Goal: Task Accomplishment & Management: Complete application form

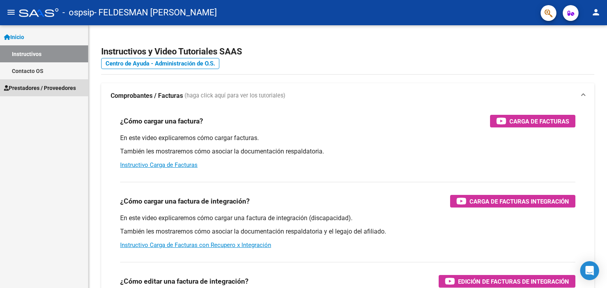
click at [58, 88] on span "Prestadores / Proveedores" at bounding box center [40, 88] width 72 height 9
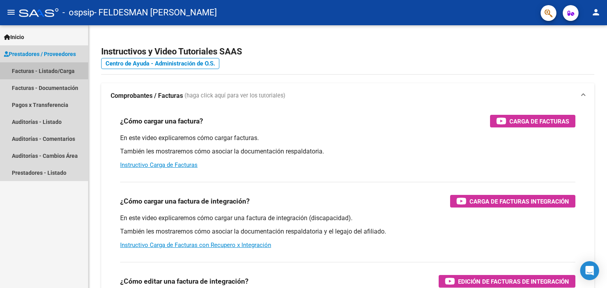
click at [62, 66] on link "Facturas - Listado/Carga" at bounding box center [44, 70] width 88 height 17
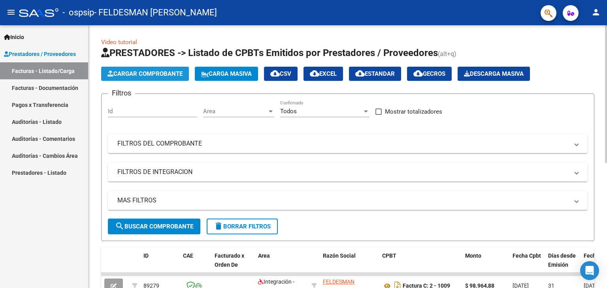
click at [171, 73] on span "Cargar Comprobante" at bounding box center [144, 73] width 75 height 7
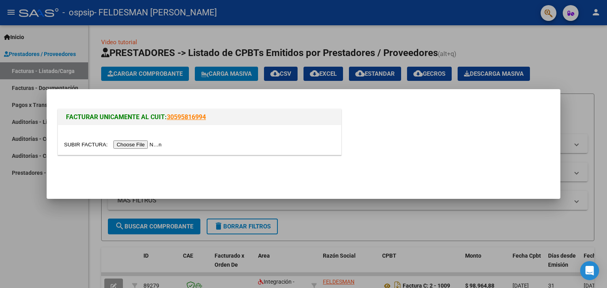
click at [138, 143] on input "file" at bounding box center [114, 145] width 100 height 8
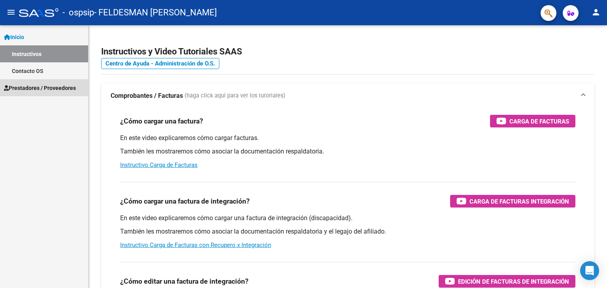
click at [33, 86] on span "Prestadores / Proveedores" at bounding box center [40, 88] width 72 height 9
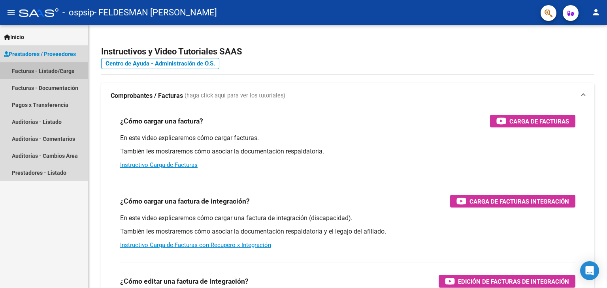
click at [36, 74] on link "Facturas - Listado/Carga" at bounding box center [44, 70] width 88 height 17
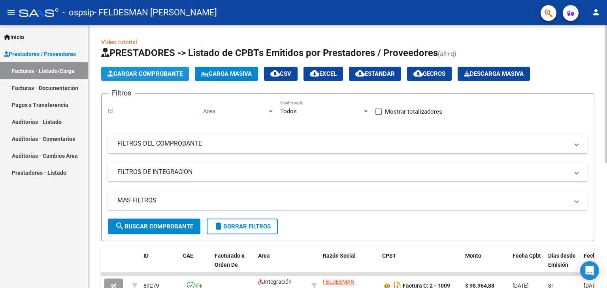
click at [130, 75] on span "Cargar Comprobante" at bounding box center [144, 73] width 75 height 7
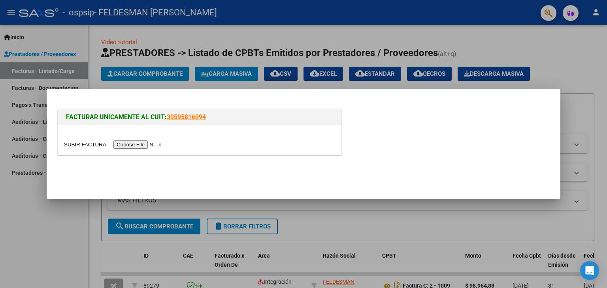
click at [143, 146] on input "file" at bounding box center [114, 145] width 100 height 8
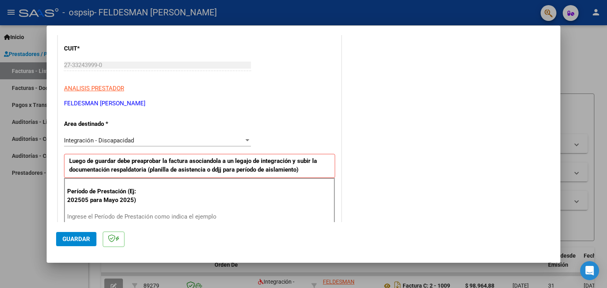
scroll to position [145, 0]
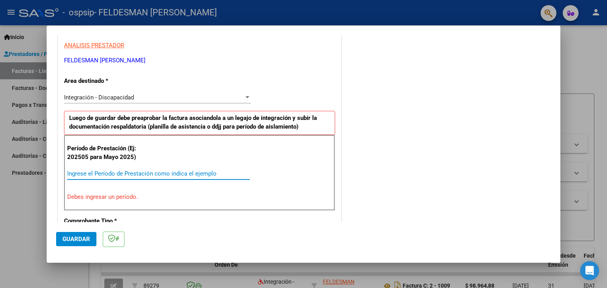
click at [140, 174] on input "Ingrese el Período de Prestación como indica el ejemplo" at bounding box center [158, 173] width 183 height 7
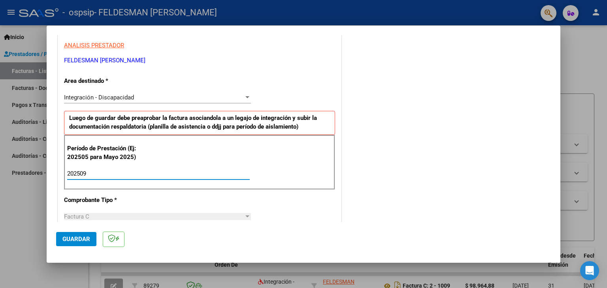
type input "202509"
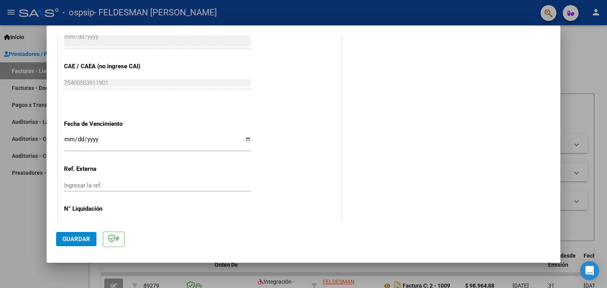
scroll to position [507, 0]
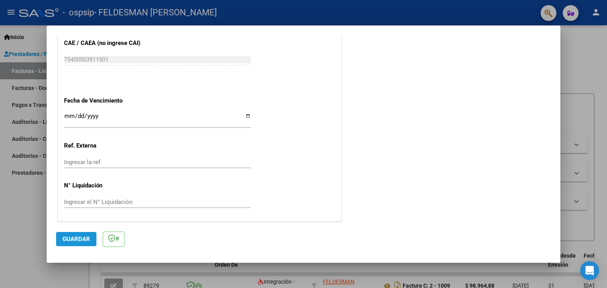
click at [85, 237] on span "Guardar" at bounding box center [76, 239] width 28 height 7
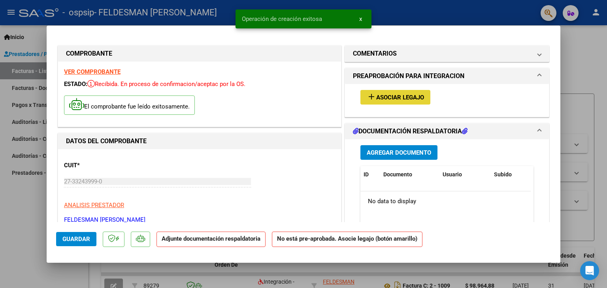
click at [368, 95] on mat-icon "add" at bounding box center [371, 96] width 9 height 9
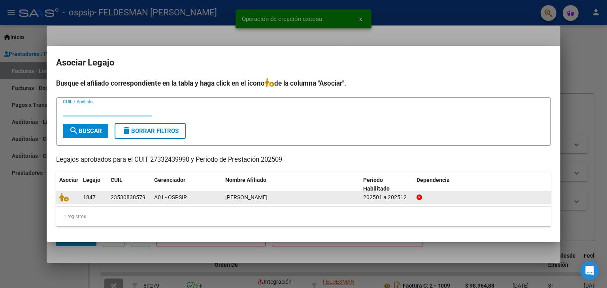
click at [87, 202] on datatable-body-cell "1847" at bounding box center [94, 198] width 28 height 12
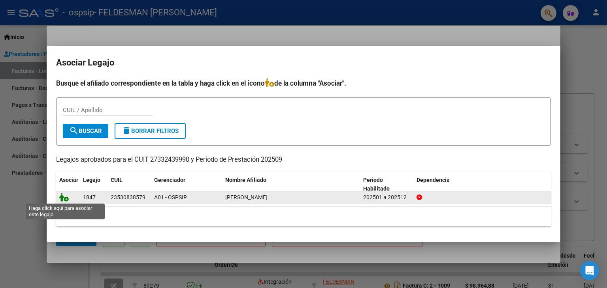
click at [66, 200] on icon at bounding box center [63, 197] width 9 height 9
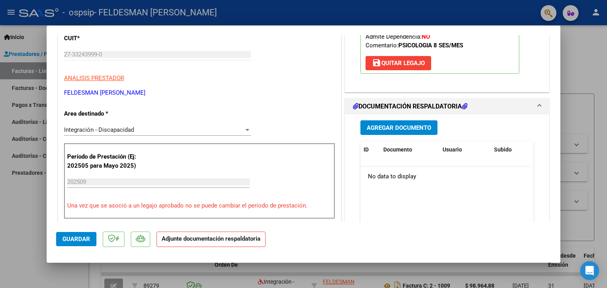
scroll to position [126, 0]
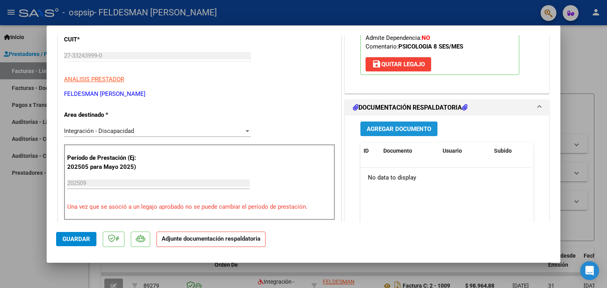
click at [377, 126] on span "Agregar Documento" at bounding box center [399, 129] width 64 height 7
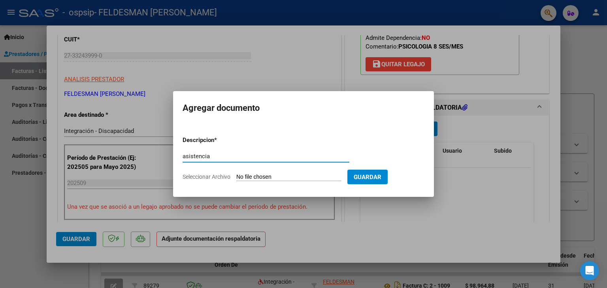
type input "asistencia"
click at [287, 175] on input "Seleccionar Archivo" at bounding box center [288, 178] width 105 height 8
type input "C:\fakepath\jp.pdf"
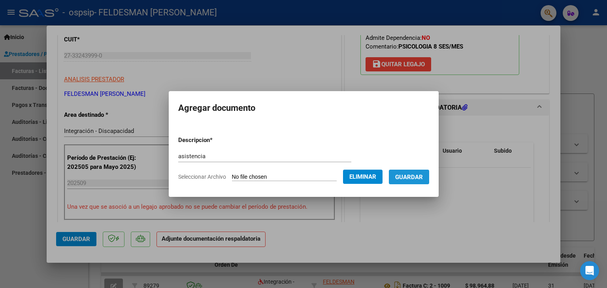
click at [416, 174] on span "Guardar" at bounding box center [409, 177] width 28 height 7
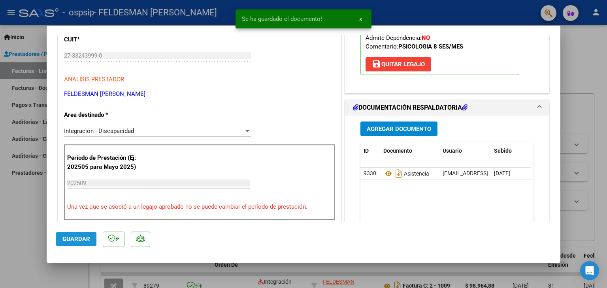
click at [67, 239] on span "Guardar" at bounding box center [76, 239] width 28 height 7
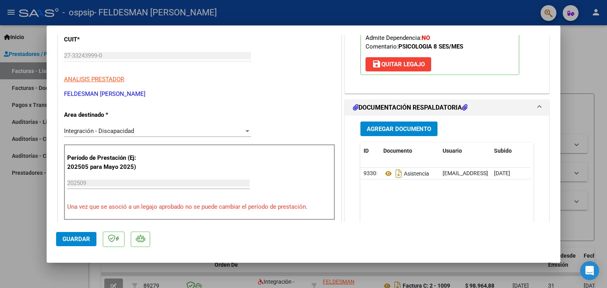
click at [587, 56] on div at bounding box center [303, 144] width 607 height 288
type input "$ 0,00"
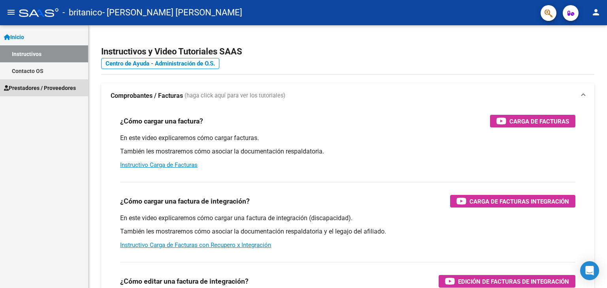
click at [38, 83] on link "Prestadores / Proveedores" at bounding box center [44, 87] width 88 height 17
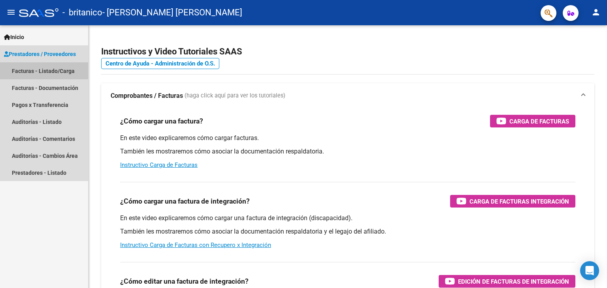
click at [41, 75] on link "Facturas - Listado/Carga" at bounding box center [44, 70] width 88 height 17
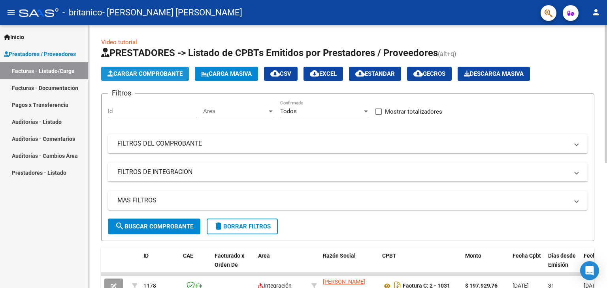
click at [153, 73] on span "Cargar Comprobante" at bounding box center [144, 73] width 75 height 7
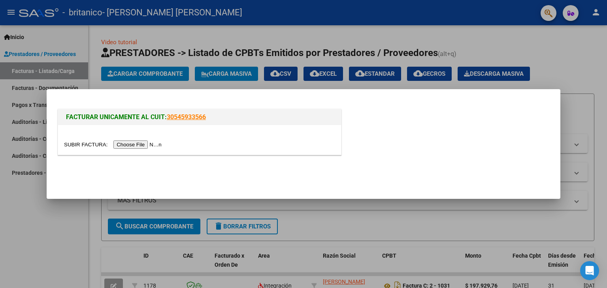
click at [156, 144] on input "file" at bounding box center [114, 145] width 100 height 8
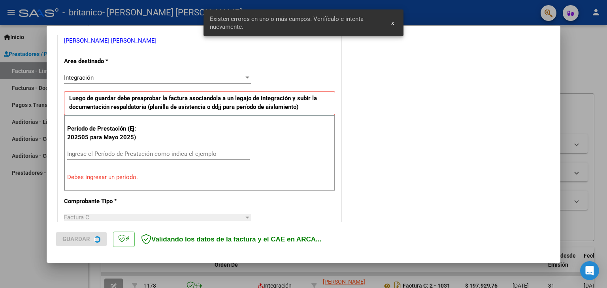
scroll to position [166, 0]
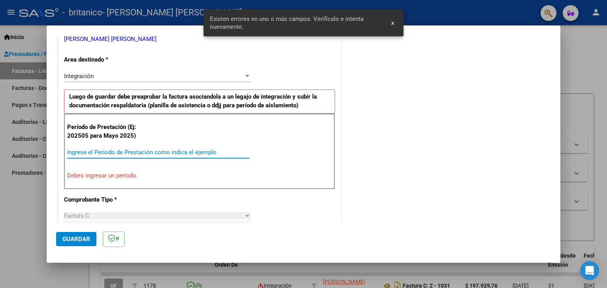
click at [123, 154] on input "Ingrese el Período de Prestación como indica el ejemplo" at bounding box center [158, 152] width 183 height 7
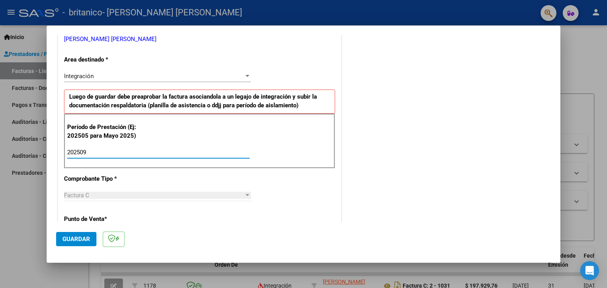
type input "202509"
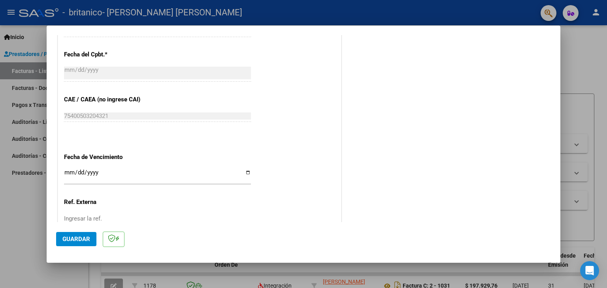
scroll to position [466, 0]
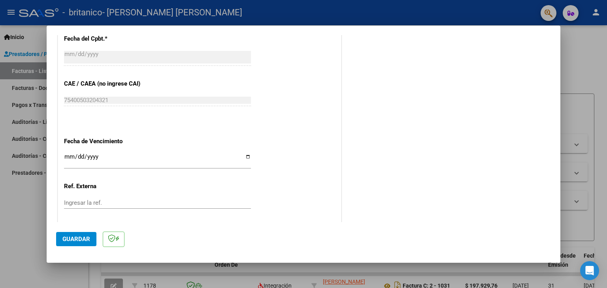
click at [88, 237] on span "Guardar" at bounding box center [76, 239] width 28 height 7
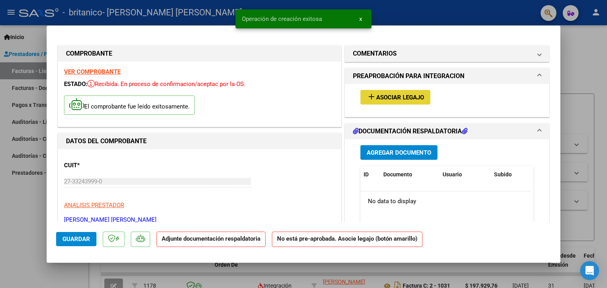
click at [367, 98] on mat-icon "add" at bounding box center [371, 96] width 9 height 9
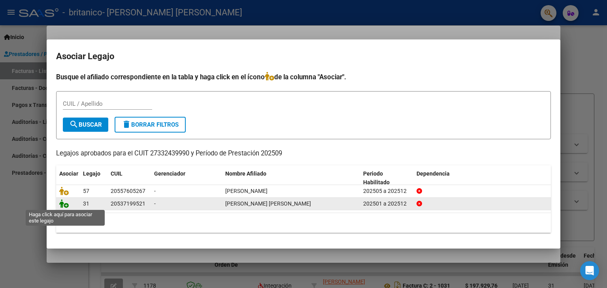
click at [63, 204] on icon at bounding box center [63, 204] width 9 height 9
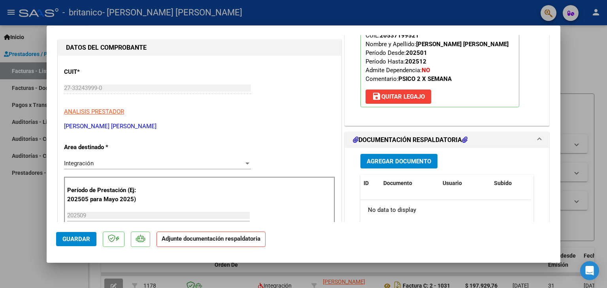
scroll to position [95, 0]
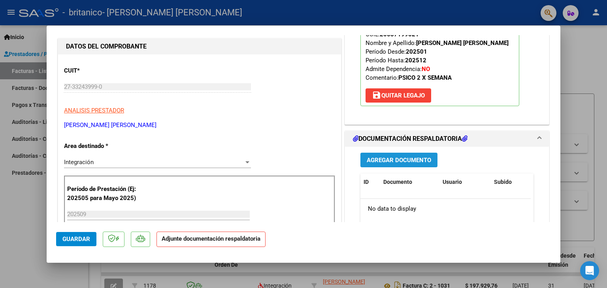
click at [380, 160] on span "Agregar Documento" at bounding box center [399, 160] width 64 height 7
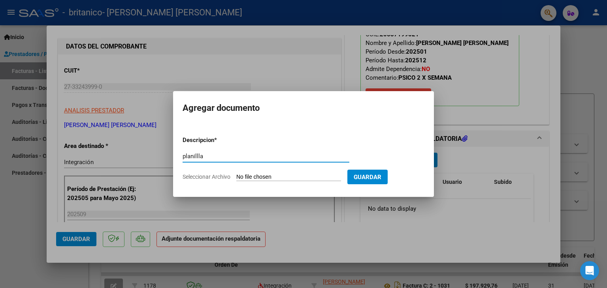
type input "planillla"
click at [274, 177] on input "Seleccionar Archivo" at bounding box center [288, 178] width 105 height 8
type input "C:\fakepath\santino.pdf"
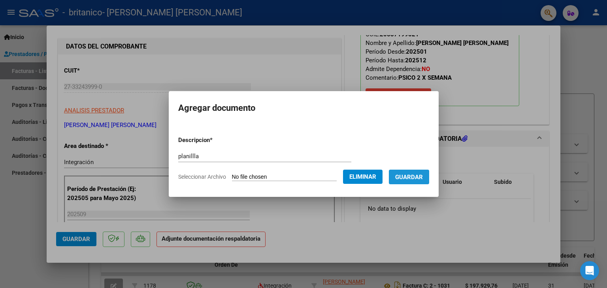
click at [417, 179] on span "Guardar" at bounding box center [409, 177] width 28 height 7
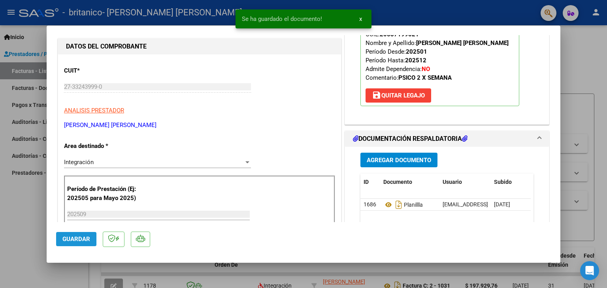
click at [65, 237] on span "Guardar" at bounding box center [76, 239] width 28 height 7
click at [595, 59] on div at bounding box center [303, 144] width 607 height 288
type input "$ 0,00"
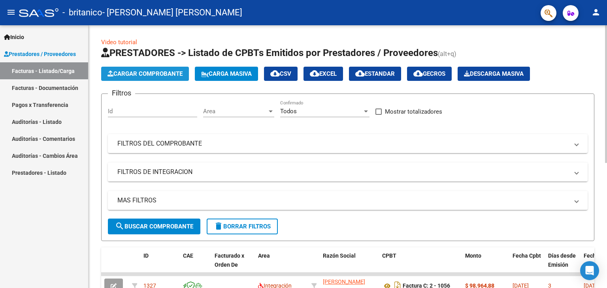
click at [124, 76] on span "Cargar Comprobante" at bounding box center [144, 73] width 75 height 7
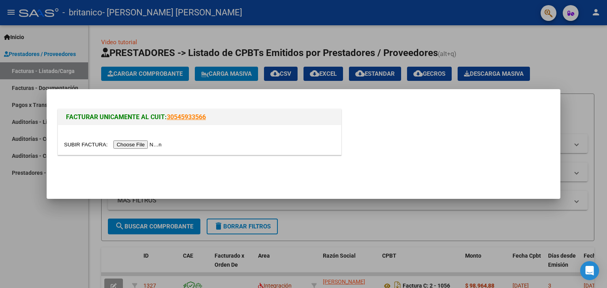
click at [156, 147] on input "file" at bounding box center [114, 145] width 100 height 8
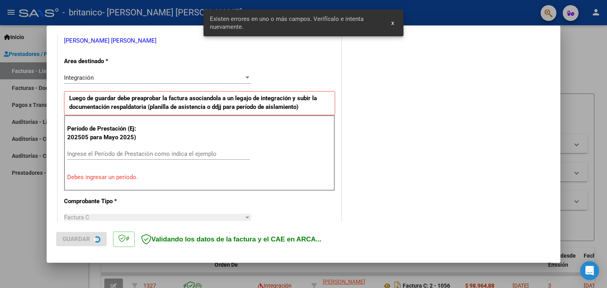
scroll to position [166, 0]
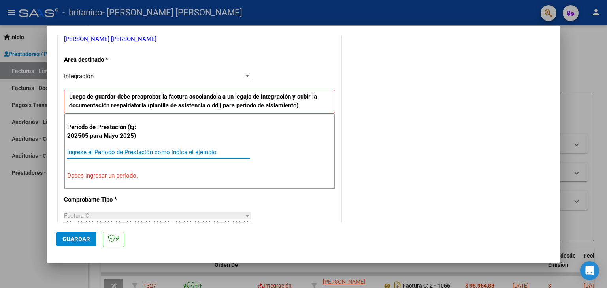
click at [168, 151] on input "Ingrese el Período de Prestación como indica el ejemplo" at bounding box center [158, 152] width 183 height 7
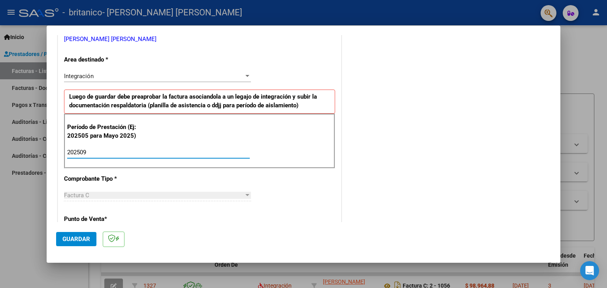
type input "202509"
click at [81, 239] on span "Guardar" at bounding box center [76, 239] width 28 height 7
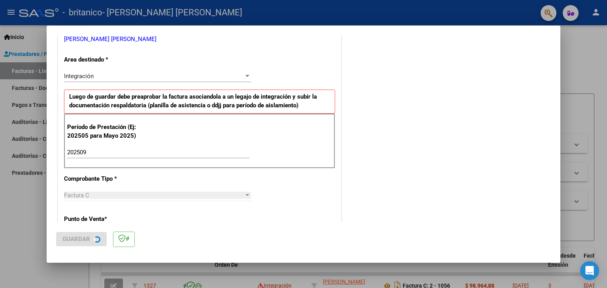
scroll to position [0, 0]
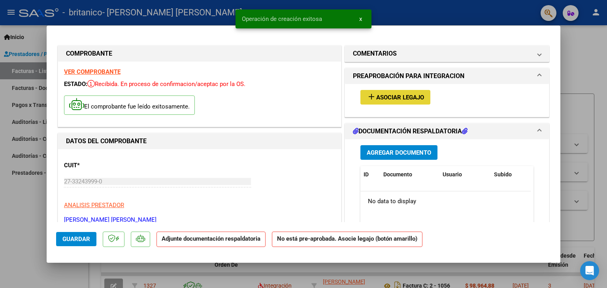
click at [367, 90] on button "add Asociar Legajo" at bounding box center [395, 97] width 70 height 15
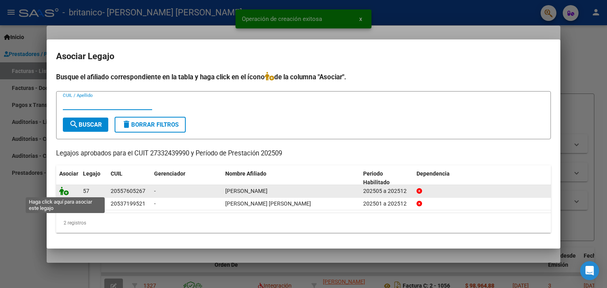
click at [65, 191] on icon at bounding box center [63, 191] width 9 height 9
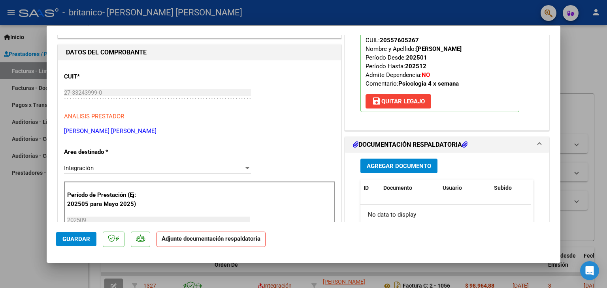
scroll to position [95, 0]
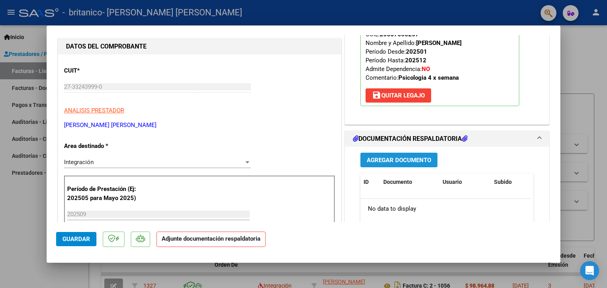
click at [403, 154] on button "Agregar Documento" at bounding box center [398, 160] width 77 height 15
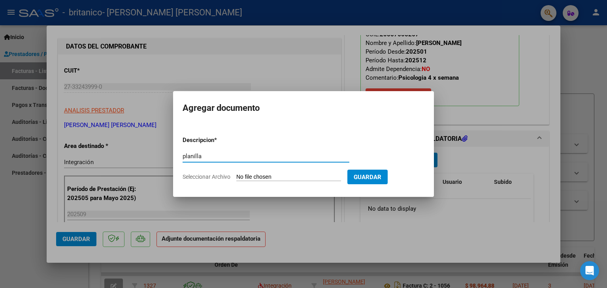
type input "planilla"
click at [239, 174] on input "Seleccionar Archivo" at bounding box center [288, 178] width 105 height 8
type input "C:\fakepath\challu.pdf"
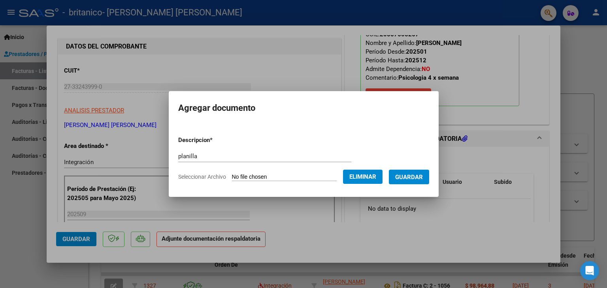
click at [425, 173] on button "Guardar" at bounding box center [409, 177] width 40 height 15
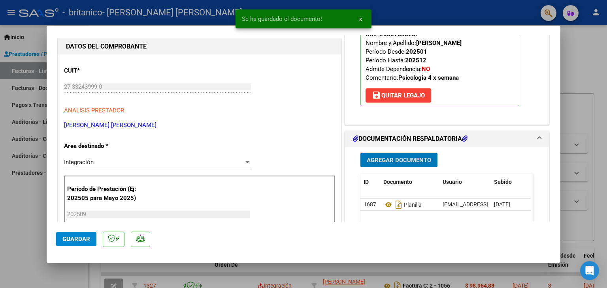
click at [63, 235] on button "Guardar" at bounding box center [76, 239] width 40 height 14
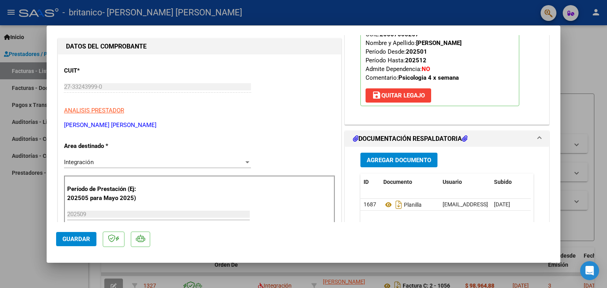
click at [589, 51] on div at bounding box center [303, 144] width 607 height 288
type input "$ 0,00"
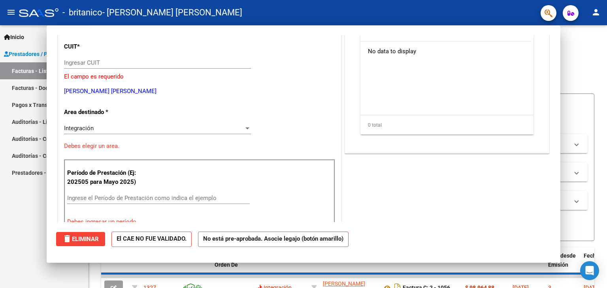
scroll to position [70, 0]
